Goal: Navigation & Orientation: Go to known website

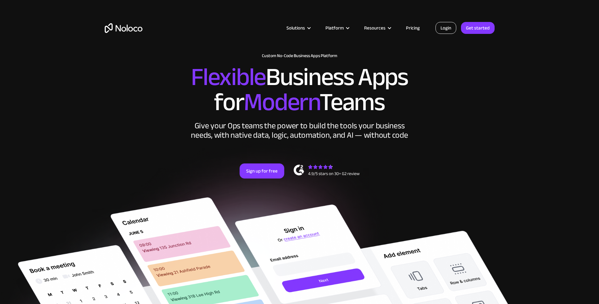
click at [445, 29] on link "Login" at bounding box center [445, 28] width 21 height 12
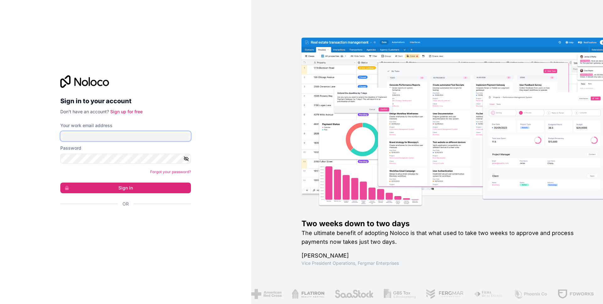
click at [95, 136] on input "Your work email address" at bounding box center [125, 136] width 131 height 10
type input "production@premiercustommillwork.com"
click at [60, 183] on button "Sign in" at bounding box center [125, 188] width 131 height 11
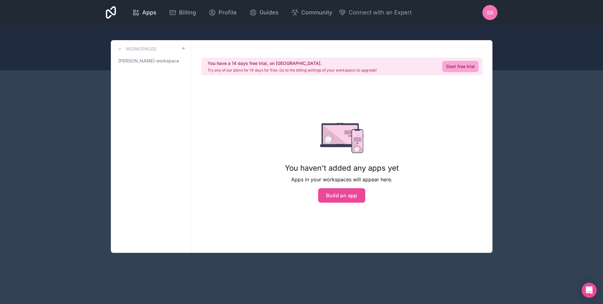
click at [137, 11] on icon at bounding box center [136, 13] width 8 height 8
click at [111, 14] on icon at bounding box center [111, 12] width 10 height 13
click at [161, 57] on link "scott-slocum-workspace" at bounding box center [151, 60] width 70 height 11
click at [155, 63] on span "scott-slocum-workspace" at bounding box center [146, 61] width 57 height 6
